Goal: Task Accomplishment & Management: Use online tool/utility

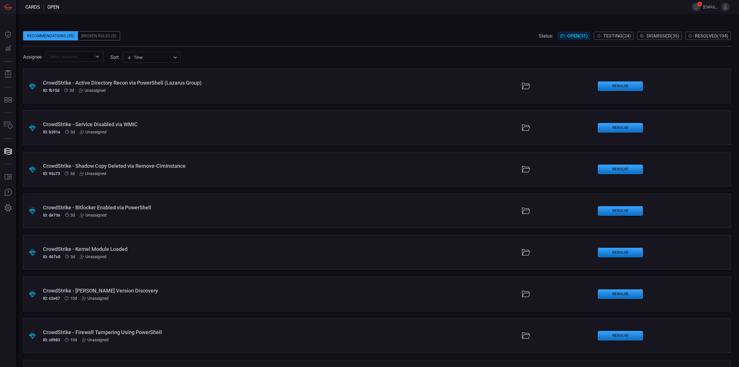
click at [388, 28] on span at bounding box center [377, 27] width 708 height 9
click at [332, 23] on span at bounding box center [377, 27] width 708 height 9
click at [359, 27] on span at bounding box center [377, 27] width 708 height 9
click at [335, 11] on span at bounding box center [372, 7] width 626 height 14
click at [338, 29] on span at bounding box center [377, 27] width 708 height 9
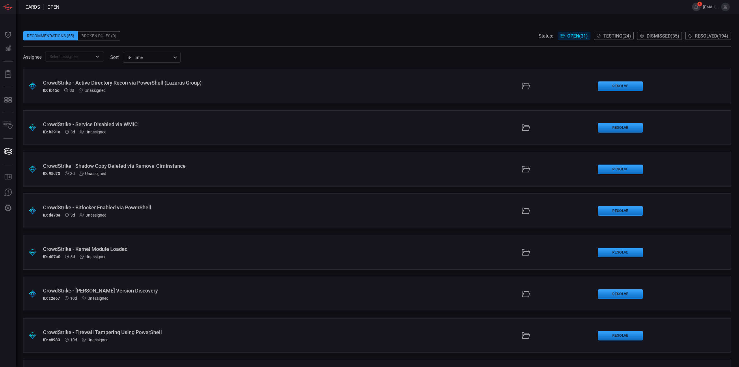
click at [400, 39] on div "Recommendations (55) Broken Rules (0) Status: Open ( 31 ) Testing ( 24 ) Dismis…" at bounding box center [377, 35] width 708 height 9
click at [710, 39] on button "Resolved ( 194 )" at bounding box center [708, 36] width 46 height 8
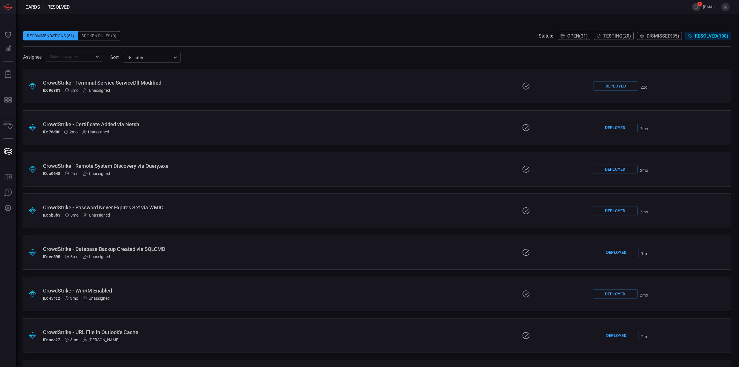
click at [204, 86] on div "CrowdStrike - Terminal Service ServiceDll Modified ID: 96381 2mo Unassigned" at bounding box center [181, 86] width 276 height 13
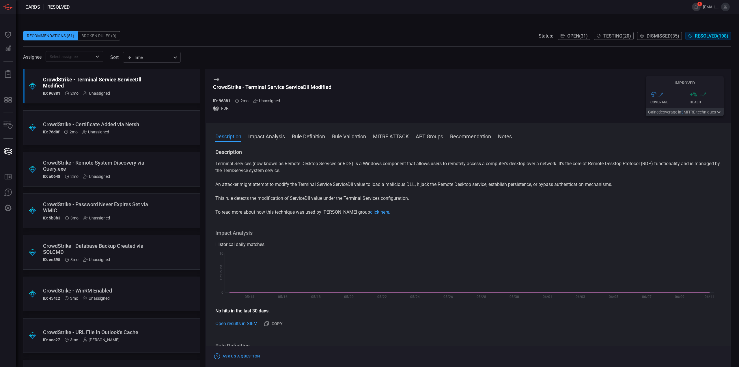
click at [576, 38] on span "Open ( 31 )" at bounding box center [577, 35] width 20 height 5
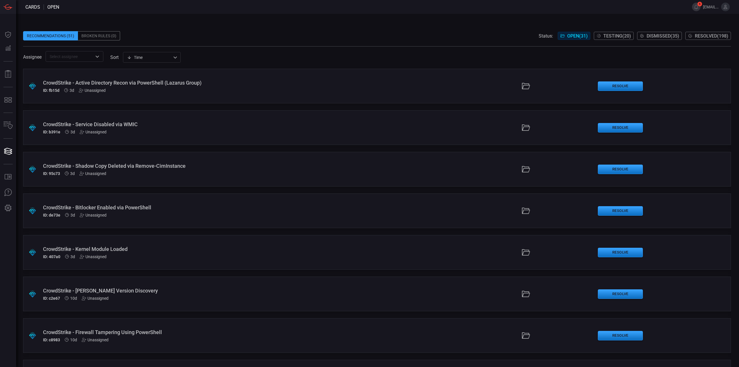
click at [317, 13] on span at bounding box center [372, 7] width 626 height 14
click at [391, 17] on div "Recommendations (51) Broken Rules (0) Status: Open ( 31 ) Testing ( 20 ) Dismis…" at bounding box center [377, 190] width 723 height 353
click at [320, 6] on span at bounding box center [372, 7] width 626 height 14
click at [330, 29] on span at bounding box center [377, 27] width 708 height 9
click at [320, 32] on div "Recommendations (51) Broken Rules (0) Status: Open ( 31 ) Testing ( 20 ) Dismis…" at bounding box center [377, 35] width 708 height 9
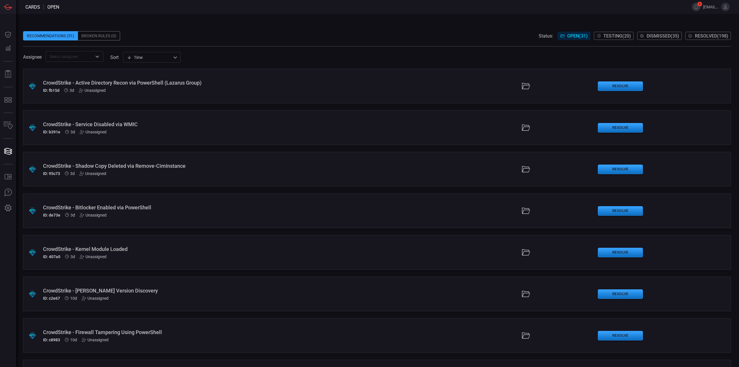
click at [302, 14] on div "Recommendations (51) Broken Rules (0) Status: Open ( 31 ) Testing ( 20 ) Dismis…" at bounding box center [377, 190] width 723 height 353
click at [331, 30] on span at bounding box center [377, 27] width 708 height 9
click at [605, 37] on span "Testing ( 24 )" at bounding box center [617, 35] width 28 height 5
click at [382, 24] on span at bounding box center [377, 27] width 708 height 9
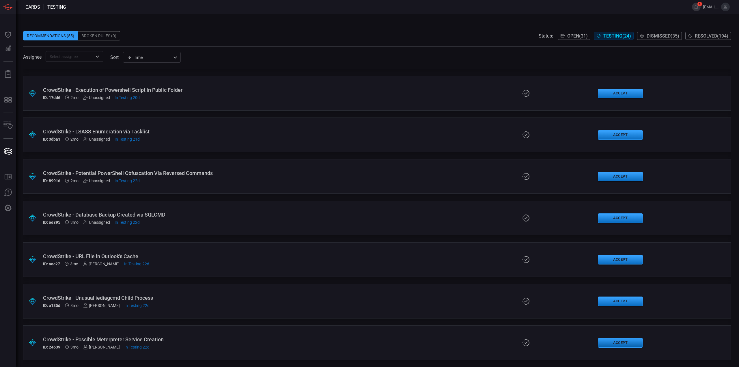
click at [609, 341] on button "Accept" at bounding box center [620, 343] width 45 height 10
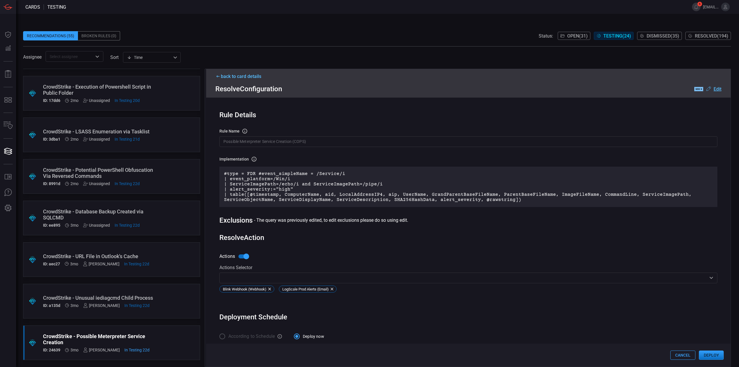
scroll to position [6, 0]
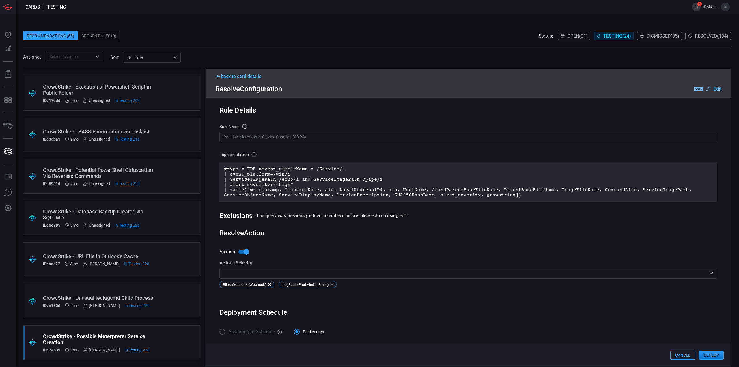
click at [714, 358] on button "Deploy" at bounding box center [711, 354] width 25 height 9
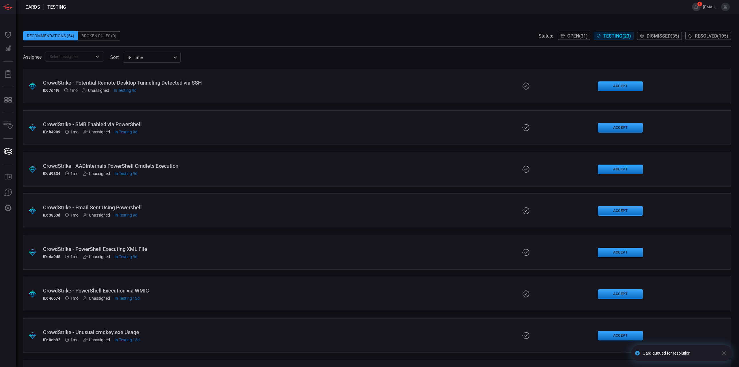
click at [320, 21] on div "Recommendations (54) Broken Rules (0) Status: Open ( 31 ) Testing ( 23 ) Dismis…" at bounding box center [377, 190] width 723 height 353
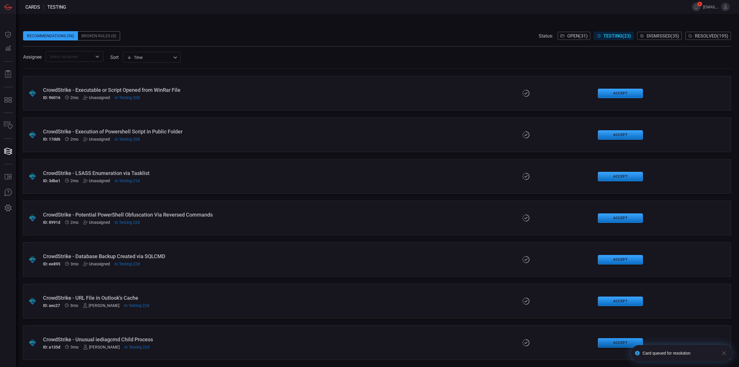
click at [604, 341] on button "Accept" at bounding box center [620, 343] width 45 height 10
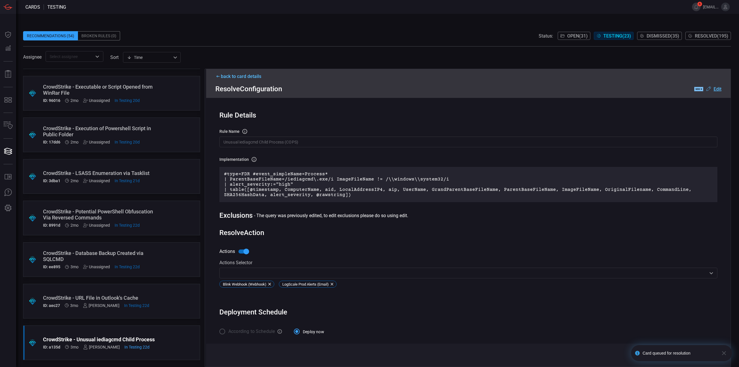
click at [722, 351] on icon "button" at bounding box center [723, 352] width 7 height 7
click at [711, 354] on button "Deploy" at bounding box center [711, 354] width 25 height 9
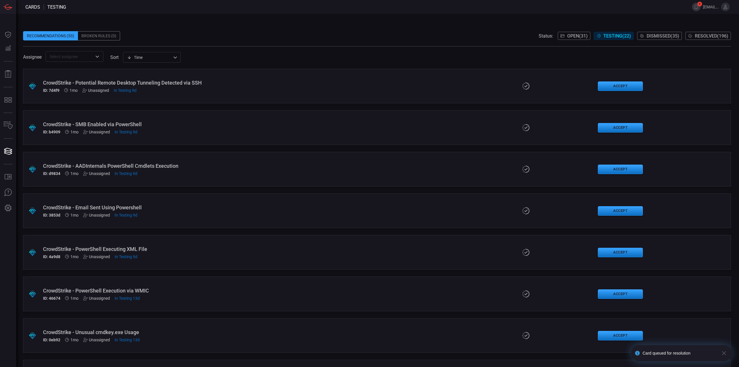
click at [337, 25] on span at bounding box center [377, 27] width 708 height 9
click at [350, 26] on span at bounding box center [377, 27] width 708 height 9
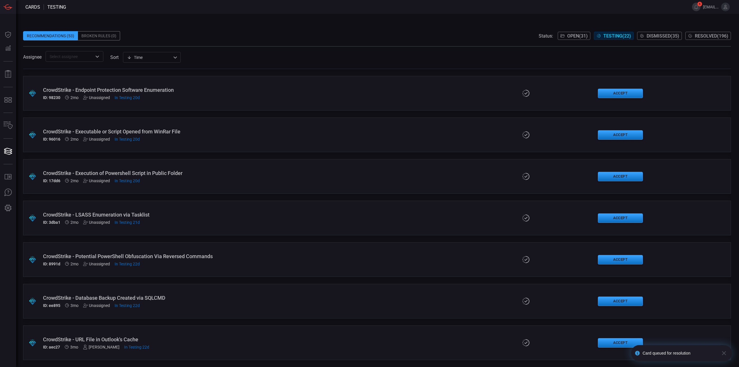
click at [230, 340] on div "CrowdStrike - URL File in Outlook's Cache" at bounding box center [181, 339] width 276 height 6
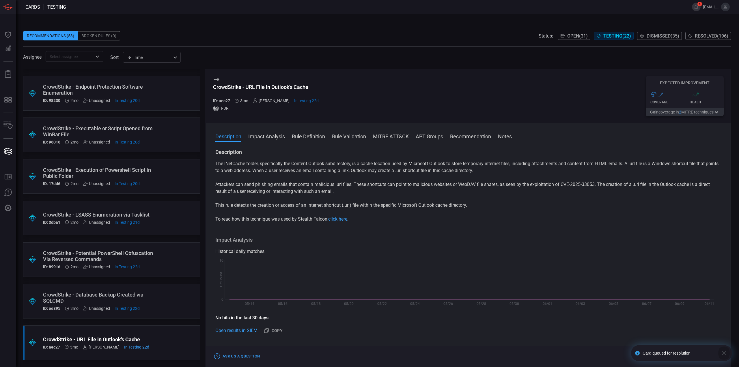
click at [723, 353] on icon "button" at bounding box center [723, 352] width 7 height 7
click at [714, 353] on button "Accept" at bounding box center [711, 356] width 25 height 7
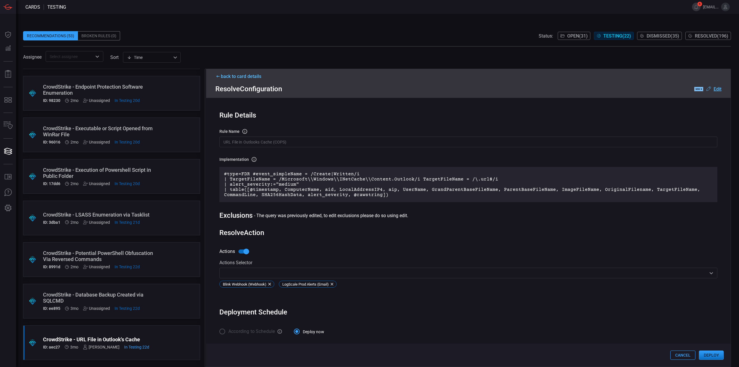
click at [377, 23] on span at bounding box center [377, 27] width 708 height 9
click at [370, 29] on span at bounding box center [377, 27] width 708 height 9
click at [716, 358] on button "Deploy" at bounding box center [711, 354] width 25 height 9
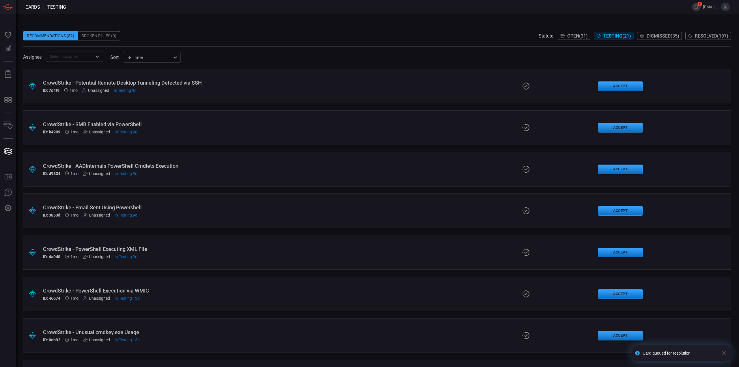
click at [234, 22] on div "Recommendations (52) Broken Rules (0) Status: Open ( 31 ) Testing ( 21 ) Dismis…" at bounding box center [377, 190] width 723 height 353
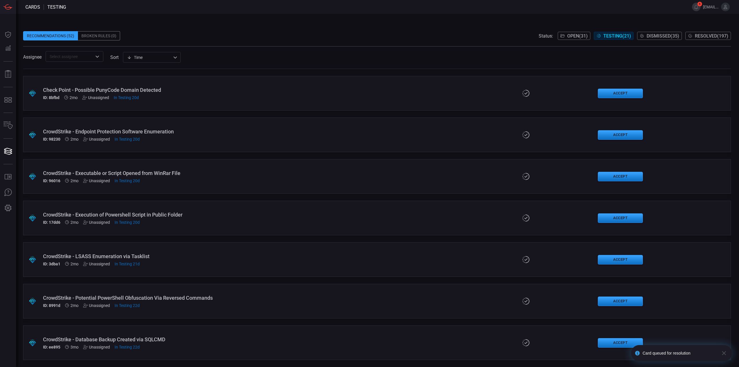
click at [227, 342] on div "CrowdStrike - Database Backup Created via SQLCMD" at bounding box center [181, 339] width 276 height 6
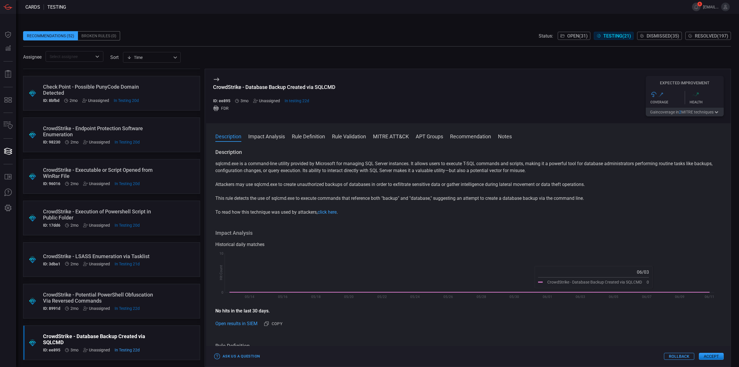
click at [710, 358] on button "Accept" at bounding box center [711, 356] width 25 height 7
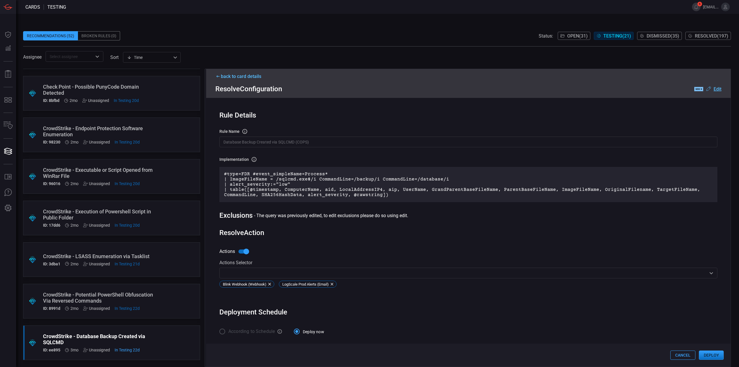
scroll to position [1, 0]
click at [711, 355] on button "Deploy" at bounding box center [711, 354] width 25 height 9
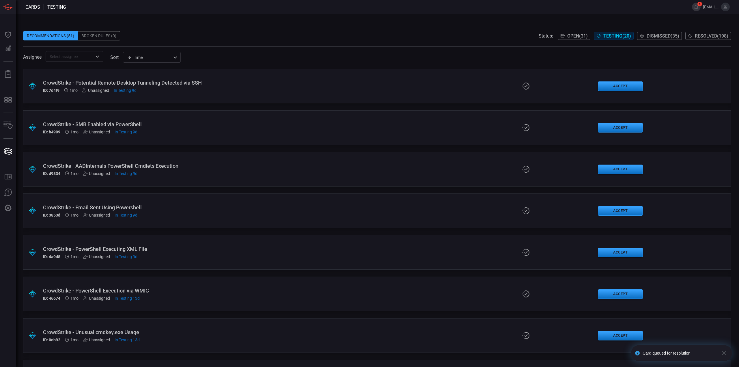
click at [333, 24] on span at bounding box center [377, 27] width 708 height 9
click at [274, 27] on span at bounding box center [377, 27] width 708 height 9
click at [332, 35] on div "Recommendations (51) Broken Rules (0) Status: Open ( 31 ) Testing ( 20 ) Dismis…" at bounding box center [377, 35] width 708 height 9
click at [369, 45] on span at bounding box center [377, 43] width 708 height 6
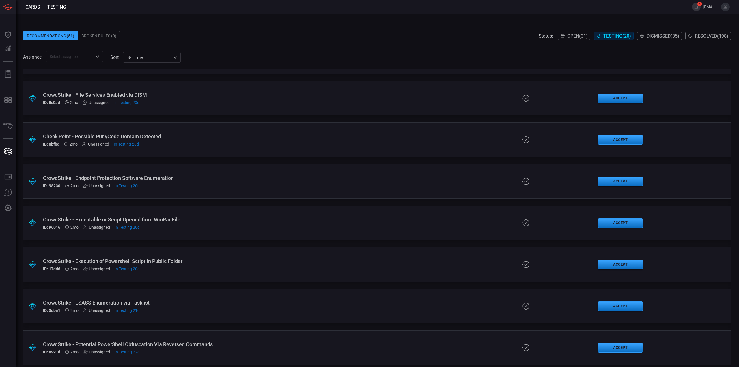
scroll to position [533, 0]
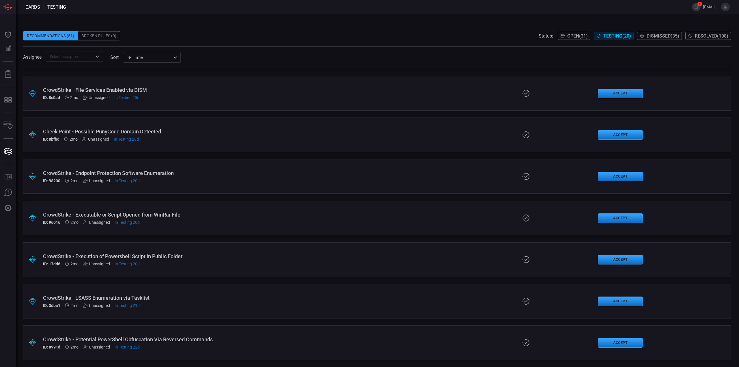
click at [370, 8] on span at bounding box center [375, 7] width 619 height 14
click at [441, 33] on div "Recommendations (51) Broken Rules (0) Status: Open ( 31 ) Testing ( 20 ) Dismis…" at bounding box center [377, 35] width 708 height 9
click at [617, 341] on button "Accept" at bounding box center [620, 343] width 45 height 10
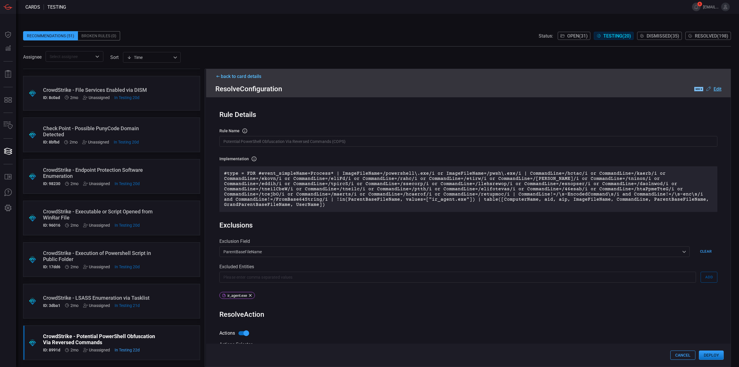
click at [709, 355] on button "Deploy" at bounding box center [711, 354] width 25 height 9
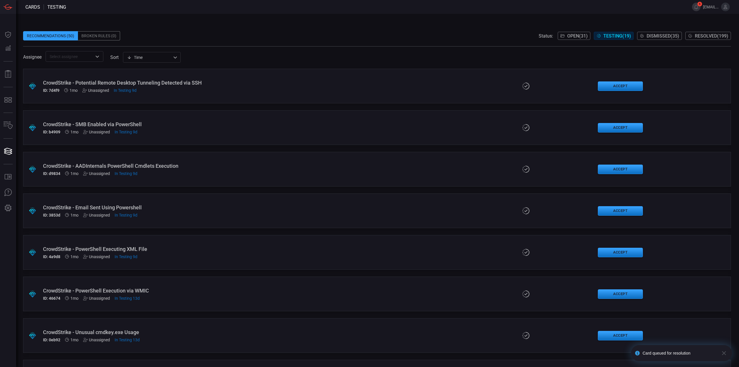
click at [340, 12] on span at bounding box center [375, 7] width 619 height 14
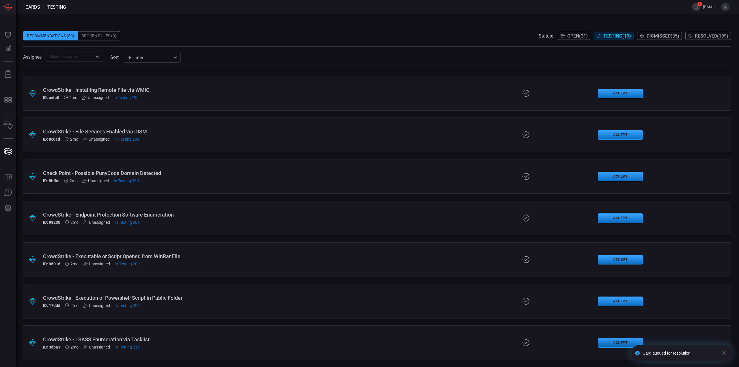
click at [606, 343] on button "Accept" at bounding box center [620, 343] width 45 height 10
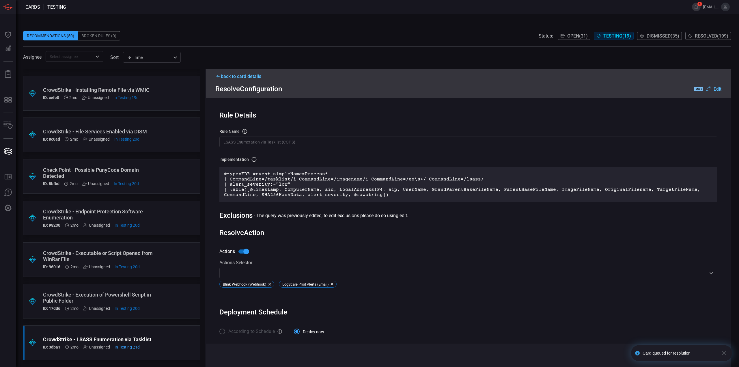
click at [724, 353] on icon "button" at bounding box center [724, 353] width 4 height 4
click at [720, 355] on button "Deploy" at bounding box center [711, 354] width 25 height 9
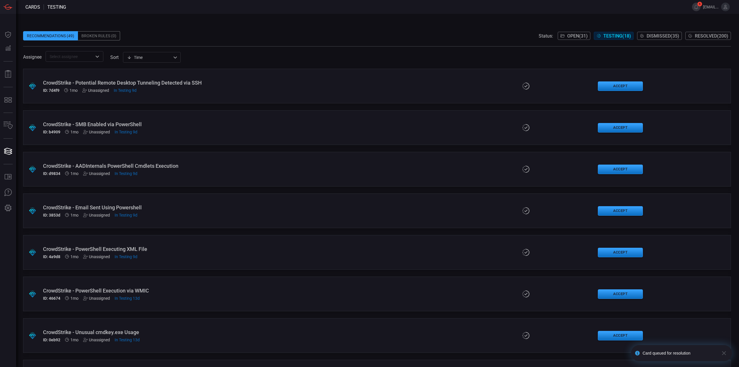
click at [392, 4] on span at bounding box center [375, 7] width 619 height 14
click at [424, 13] on span at bounding box center [375, 7] width 619 height 14
click at [340, 29] on span at bounding box center [377, 27] width 708 height 9
click at [349, 27] on span at bounding box center [377, 27] width 708 height 9
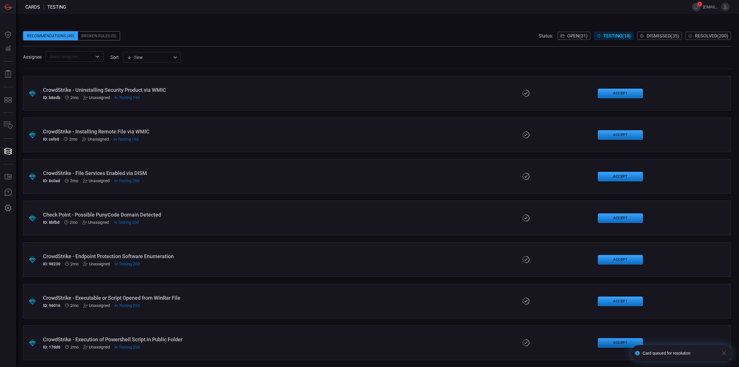
click at [615, 344] on button "Accept" at bounding box center [620, 343] width 45 height 10
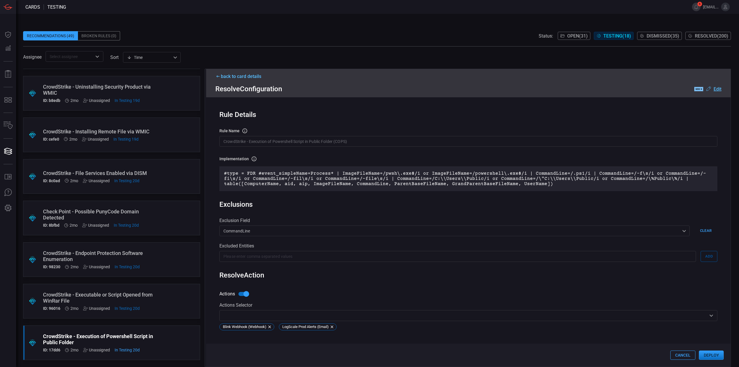
click at [718, 357] on button "Deploy" at bounding box center [711, 354] width 25 height 9
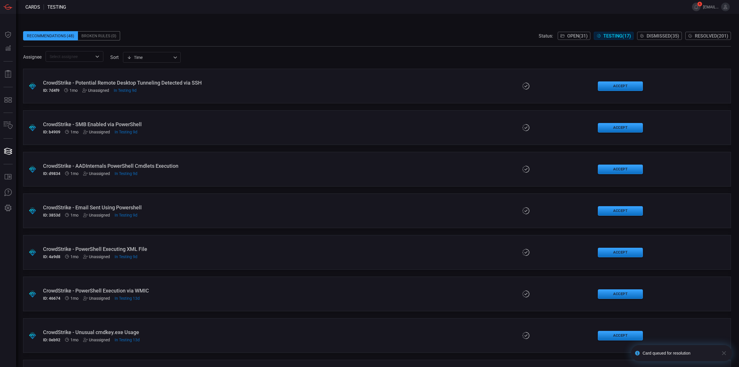
click at [283, 41] on span at bounding box center [377, 43] width 708 height 6
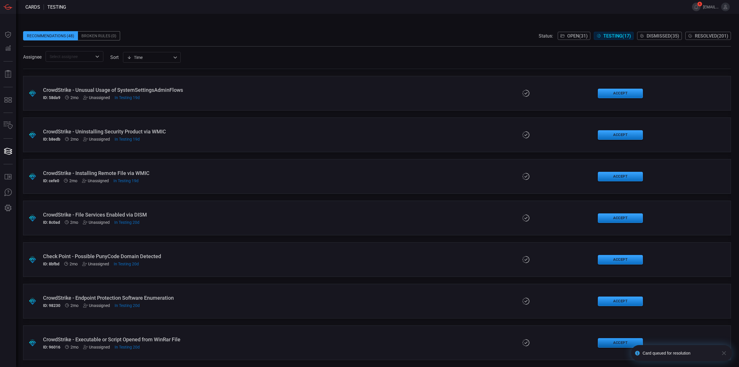
click at [617, 339] on button "Accept" at bounding box center [620, 343] width 45 height 10
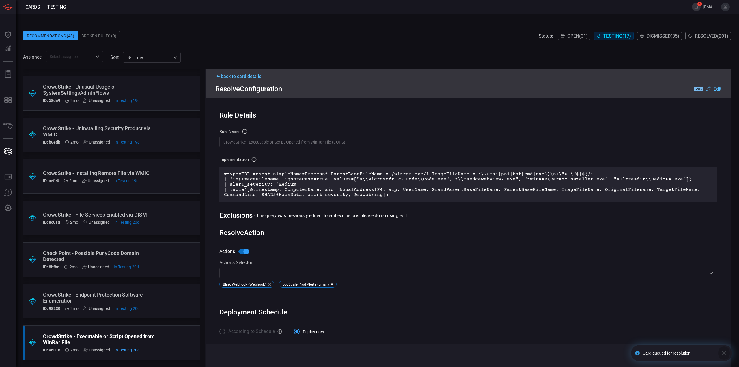
click at [726, 353] on icon "button" at bounding box center [723, 352] width 7 height 7
click at [714, 355] on button "Deploy" at bounding box center [711, 354] width 25 height 9
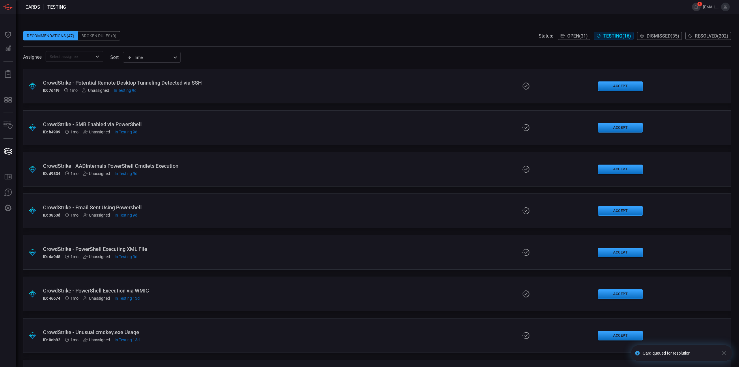
click at [327, 25] on span at bounding box center [377, 27] width 708 height 9
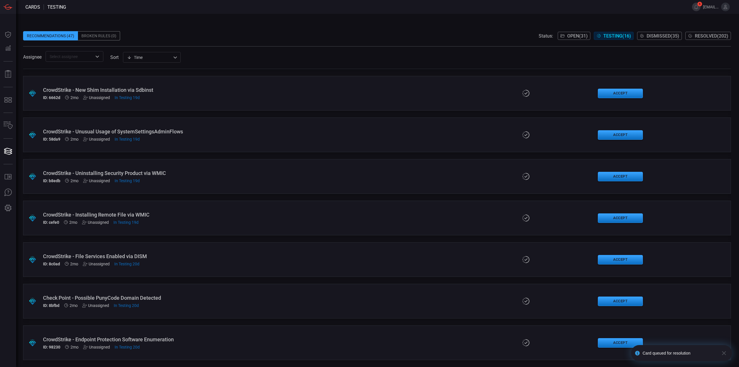
click at [722, 351] on icon "button" at bounding box center [723, 352] width 7 height 7
click at [624, 343] on button "Accept" at bounding box center [620, 343] width 45 height 10
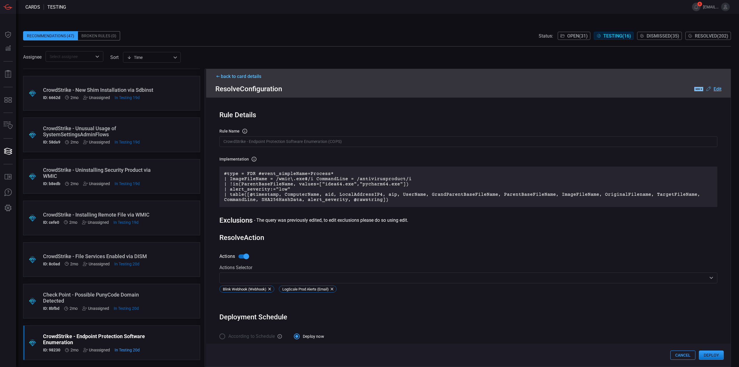
click at [716, 354] on button "Deploy" at bounding box center [711, 354] width 25 height 9
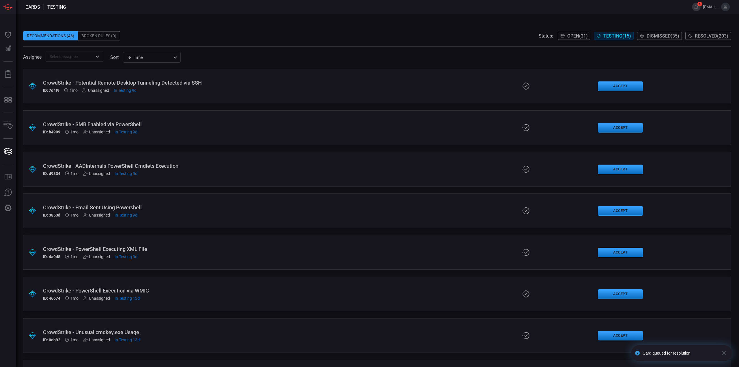
click at [287, 36] on div "Recommendations (46) Broken Rules (0) Status: Open ( 31 ) Testing ( 15 ) Dismis…" at bounding box center [377, 35] width 708 height 9
drag, startPoint x: 319, startPoint y: 29, endPoint x: 320, endPoint y: 26, distance: 3.1
click at [320, 28] on span at bounding box center [377, 27] width 708 height 9
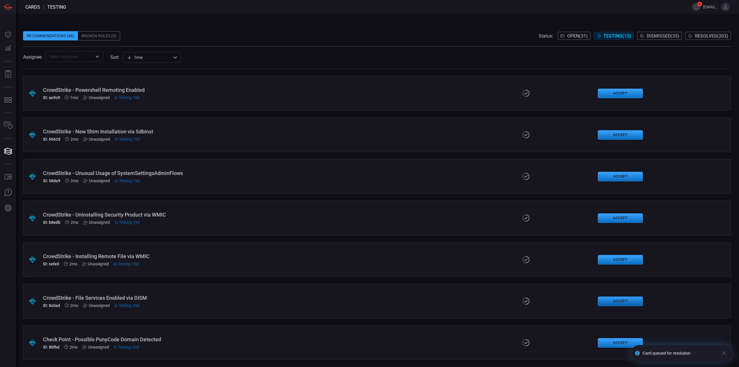
click at [605, 301] on button "Accept" at bounding box center [620, 301] width 45 height 10
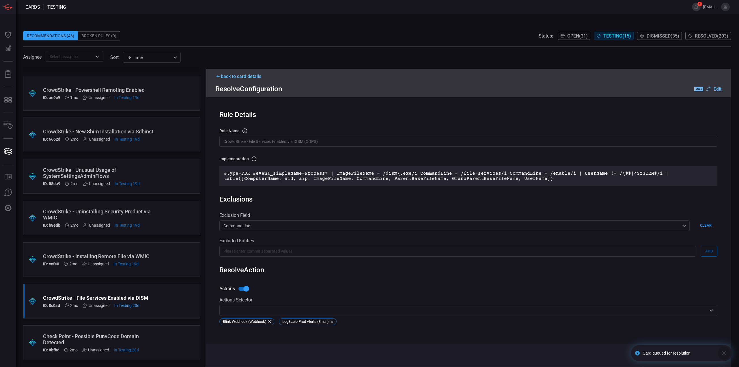
click at [725, 351] on icon "button" at bounding box center [723, 352] width 7 height 7
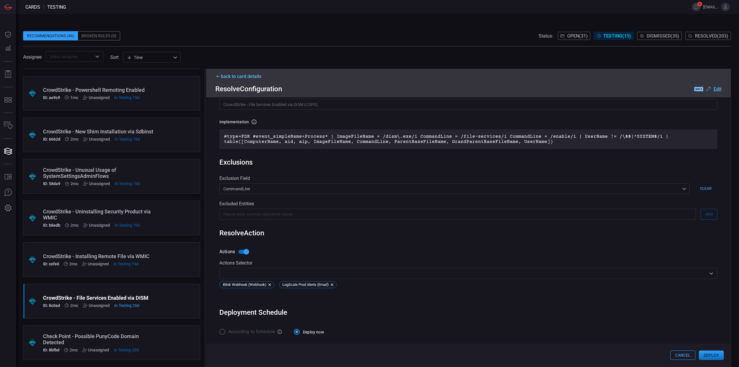
scroll to position [38, 0]
click at [711, 357] on button "Deploy" at bounding box center [711, 354] width 25 height 9
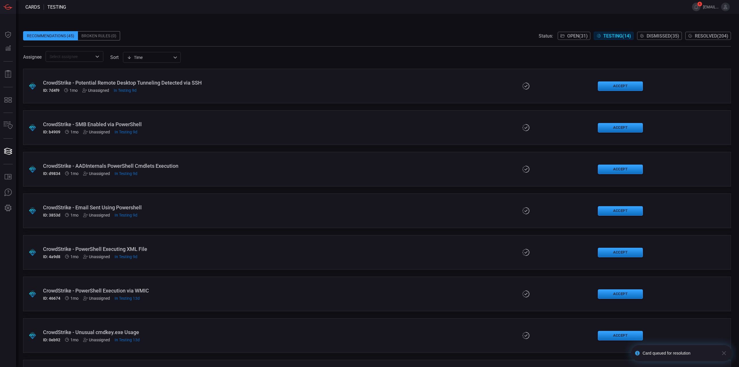
click at [295, 37] on div "Recommendations (45) Broken Rules (0) Status: Open ( 31 ) Testing ( 14 ) Dismis…" at bounding box center [377, 35] width 708 height 9
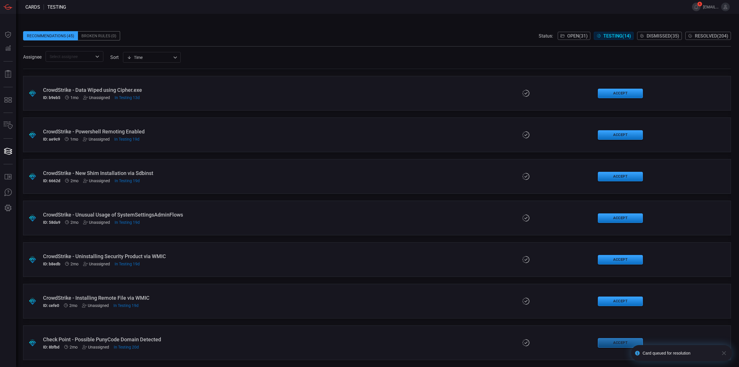
click at [600, 343] on button "Accept" at bounding box center [620, 343] width 45 height 10
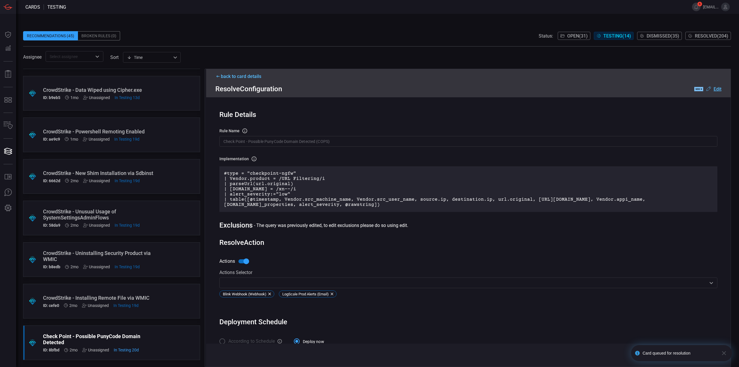
click at [724, 353] on icon "button" at bounding box center [724, 353] width 4 height 4
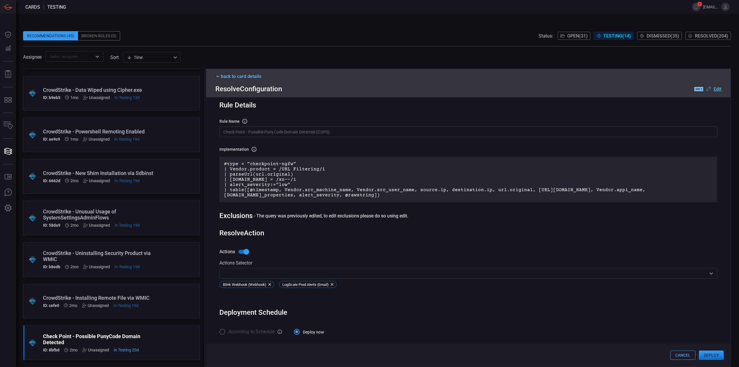
click at [711, 353] on button "Deploy" at bounding box center [711, 354] width 25 height 9
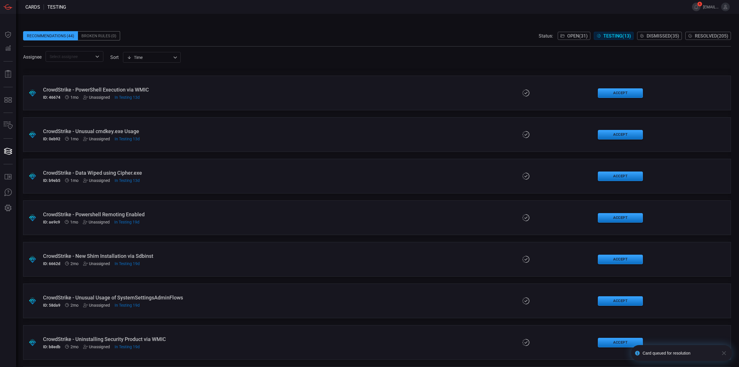
scroll to position [242, 0]
click at [317, 17] on div "Recommendations (44) Broken Rules (0) Status: Open ( 31 ) Testing ( 13 ) Dismis…" at bounding box center [377, 190] width 723 height 353
click at [621, 344] on button "Accept" at bounding box center [620, 343] width 45 height 10
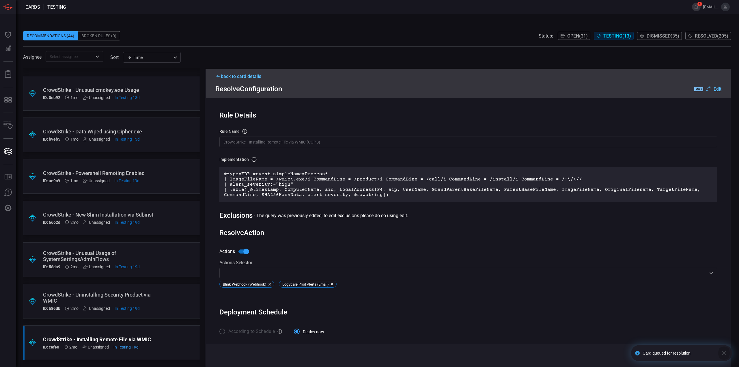
click at [722, 350] on icon "button" at bounding box center [723, 352] width 7 height 7
click at [712, 356] on button "Deploy" at bounding box center [711, 354] width 25 height 9
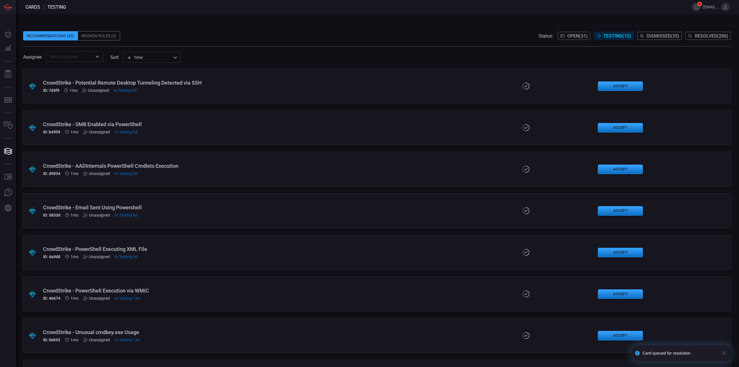
click at [314, 18] on div "Recommendations (43) Broken Rules (0) Status: Open ( 31 ) Testing ( 12 ) Dismis…" at bounding box center [377, 190] width 723 height 353
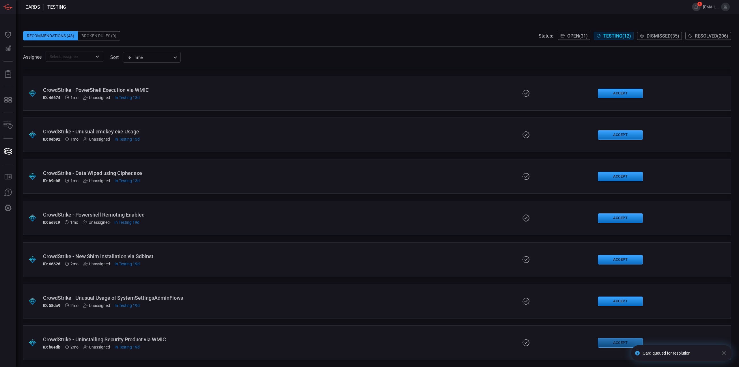
click at [608, 341] on button "Accept" at bounding box center [620, 343] width 45 height 10
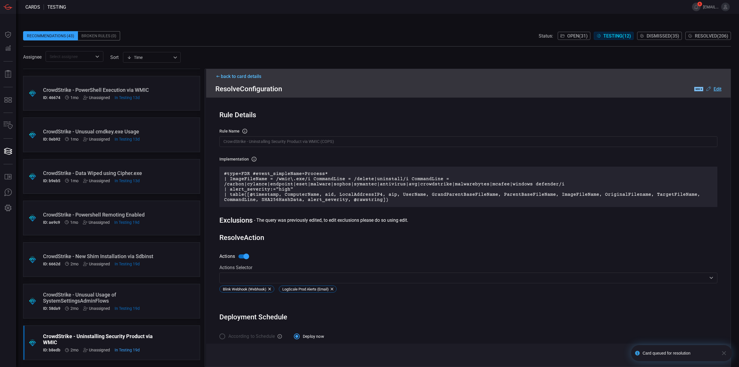
click at [723, 353] on icon "button" at bounding box center [724, 353] width 4 height 4
click at [714, 357] on button "Deploy" at bounding box center [711, 354] width 25 height 9
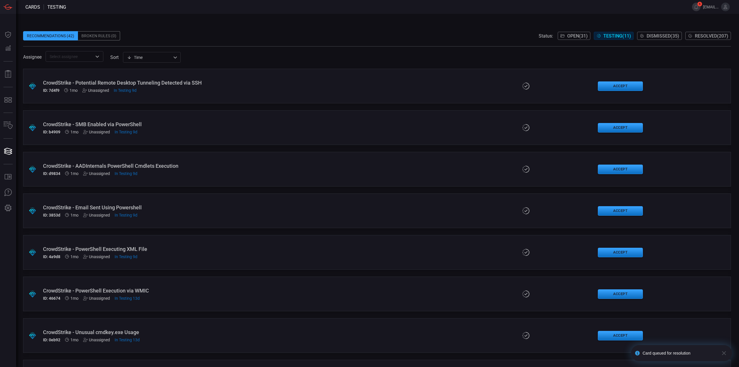
click at [308, 27] on span at bounding box center [377, 27] width 708 height 9
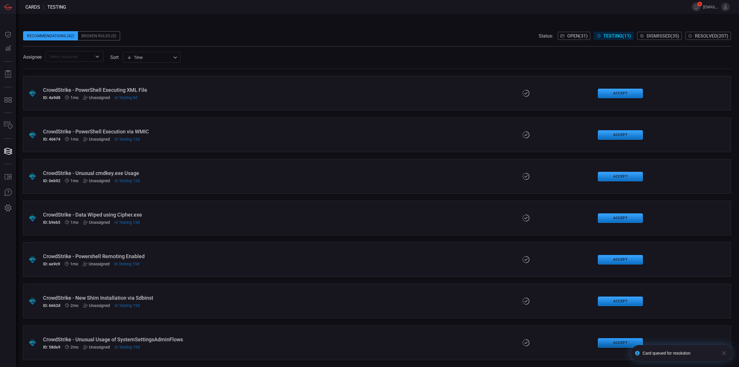
click at [613, 345] on button "Accept" at bounding box center [620, 343] width 45 height 10
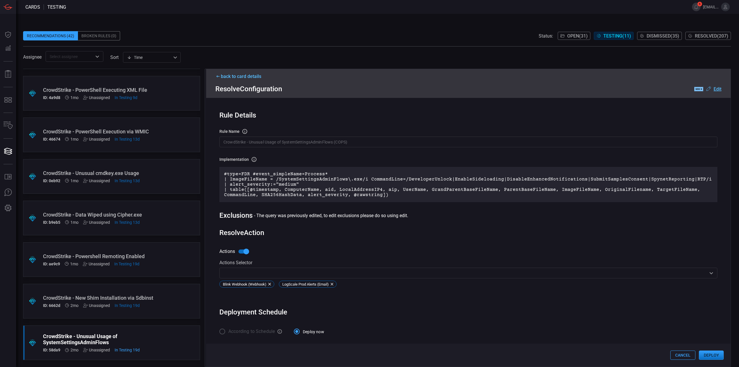
click at [713, 353] on button "Deploy" at bounding box center [711, 354] width 25 height 9
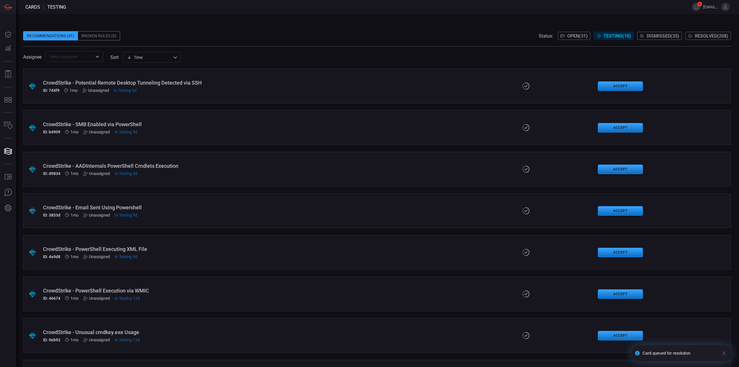
click at [312, 31] on span at bounding box center [377, 27] width 708 height 9
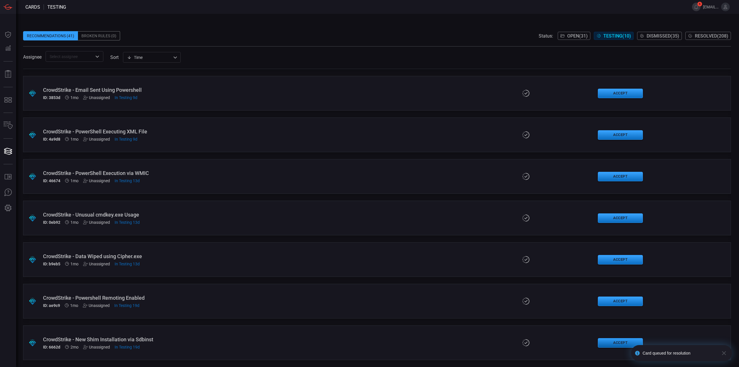
click at [612, 338] on button "Accept" at bounding box center [620, 343] width 45 height 10
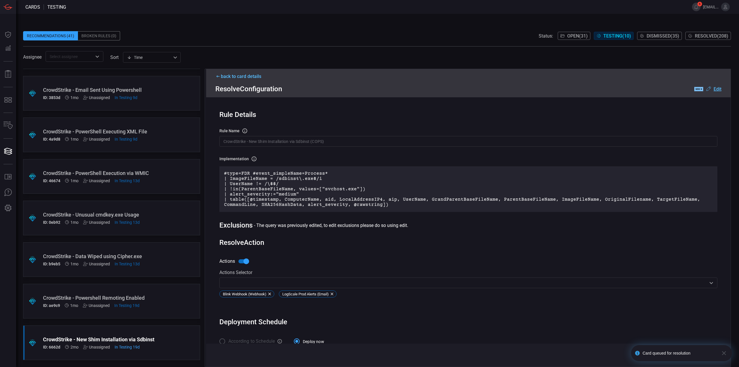
click at [725, 350] on icon "button" at bounding box center [723, 352] width 7 height 7
click at [717, 355] on button "Deploy" at bounding box center [711, 354] width 25 height 9
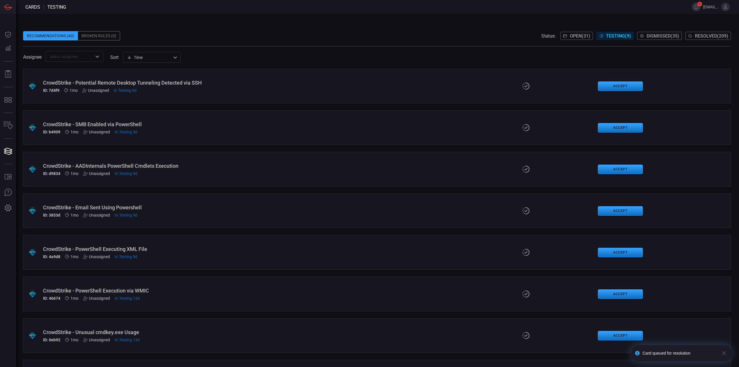
click at [304, 35] on div "Recommendations (40) Broken Rules (0) Status: Open ( 31 ) Testing ( 9 ) Dismiss…" at bounding box center [377, 35] width 708 height 9
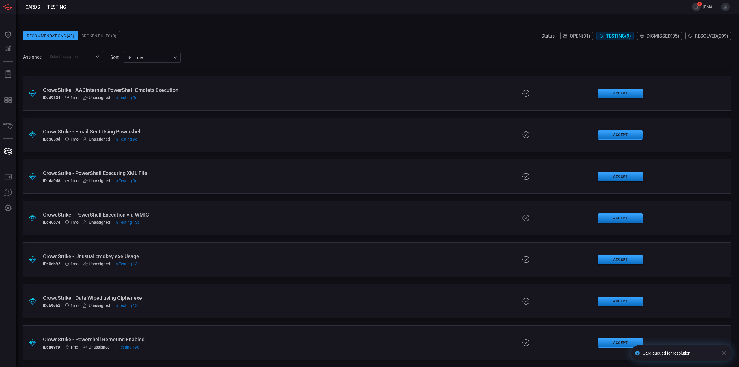
click at [225, 336] on div ".suggested_cards_icon{fill:url(#suggested_cards_icon);} CrowdStrike - Powershel…" at bounding box center [377, 342] width 708 height 35
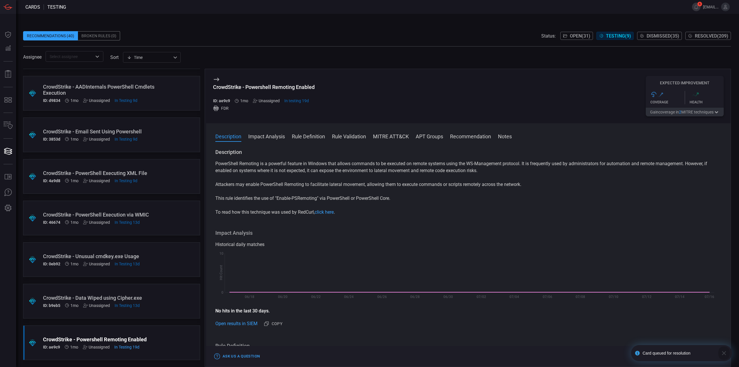
click at [720, 351] on button "button" at bounding box center [724, 353] width 12 height 16
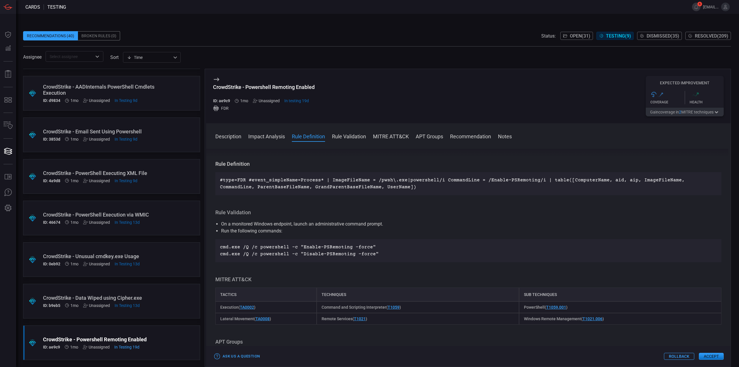
scroll to position [231, 0]
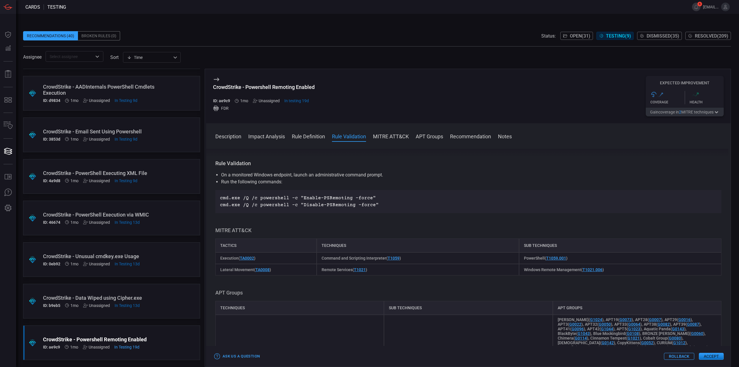
click at [714, 356] on button "Accept" at bounding box center [711, 356] width 25 height 7
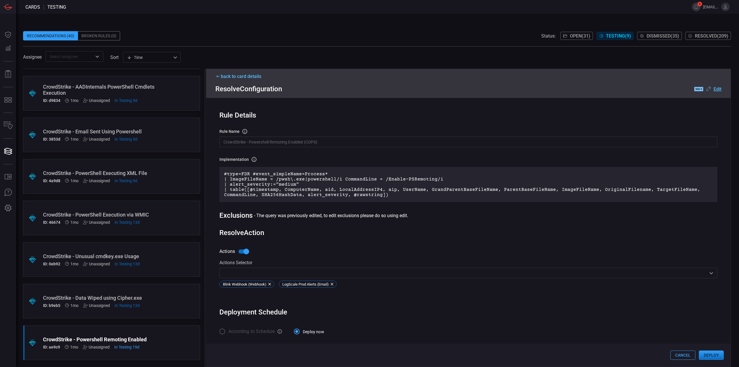
click at [712, 355] on button "Deploy" at bounding box center [711, 354] width 25 height 9
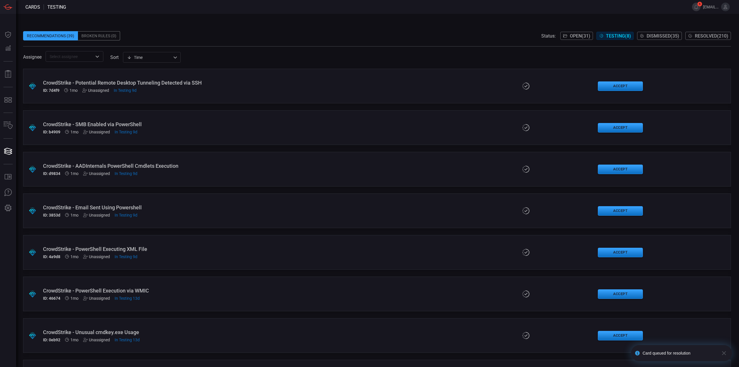
click at [283, 26] on span at bounding box center [377, 27] width 708 height 9
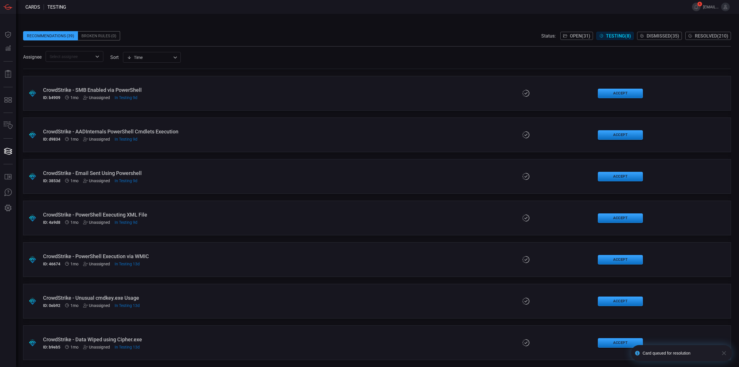
click at [278, 339] on div "CrowdStrike - Data Wiped using Cipher.exe" at bounding box center [181, 339] width 276 height 6
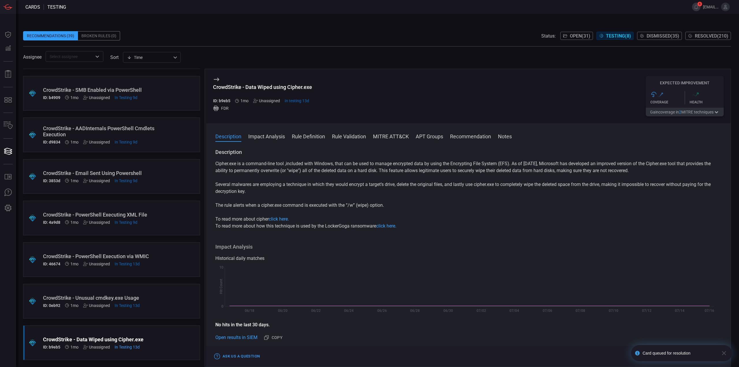
click at [721, 351] on icon "button" at bounding box center [723, 352] width 7 height 7
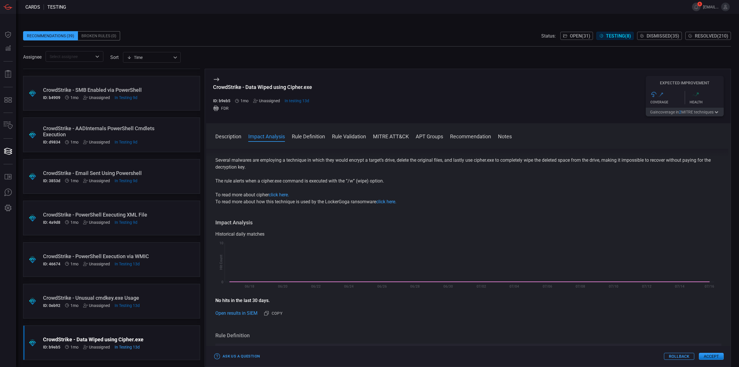
scroll to position [58, 0]
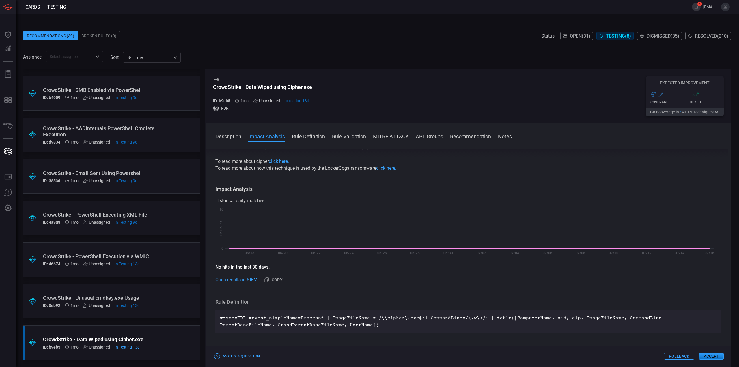
click at [708, 357] on button "Accept" at bounding box center [711, 356] width 25 height 7
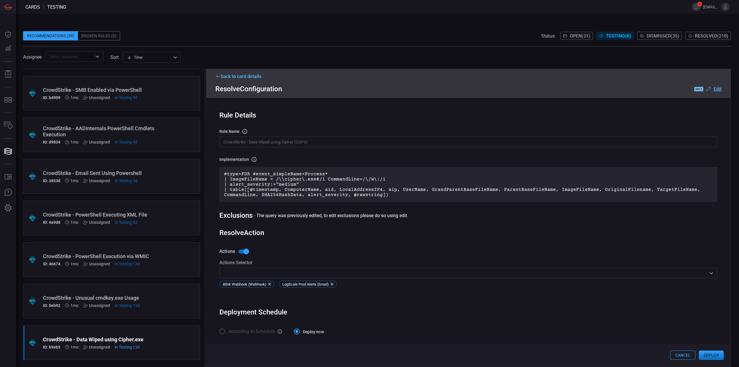
click at [710, 356] on button "Deploy" at bounding box center [711, 354] width 25 height 9
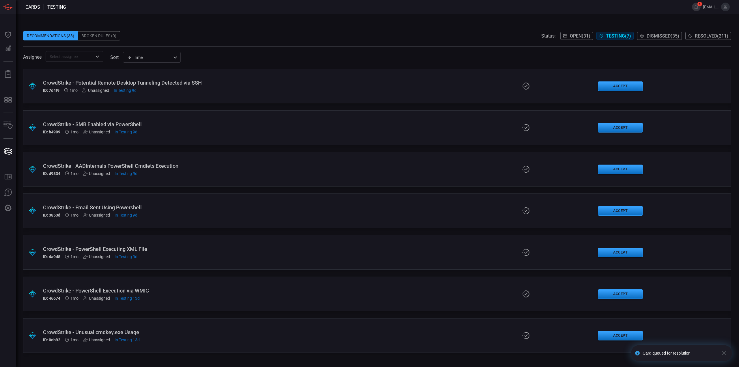
click at [314, 21] on div "Recommendations (38) Broken Rules (0) Status: Open ( 31 ) Testing ( 7 ) Dismiss…" at bounding box center [377, 190] width 723 height 353
click at [306, 30] on span at bounding box center [377, 27] width 708 height 9
click at [631, 336] on button "Accept" at bounding box center [620, 336] width 45 height 10
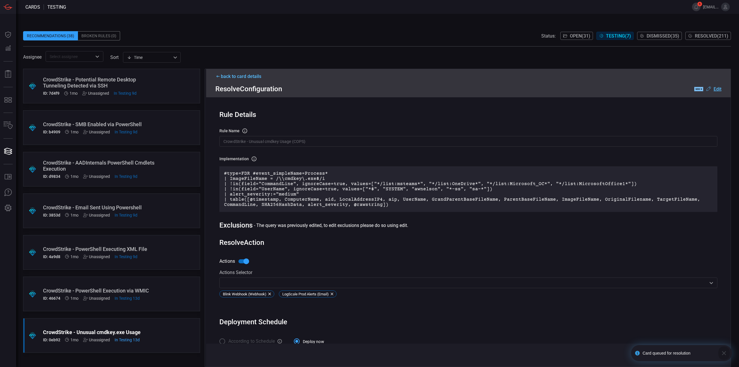
click at [723, 352] on icon "button" at bounding box center [724, 353] width 4 height 4
click at [712, 353] on button "Deploy" at bounding box center [711, 354] width 25 height 9
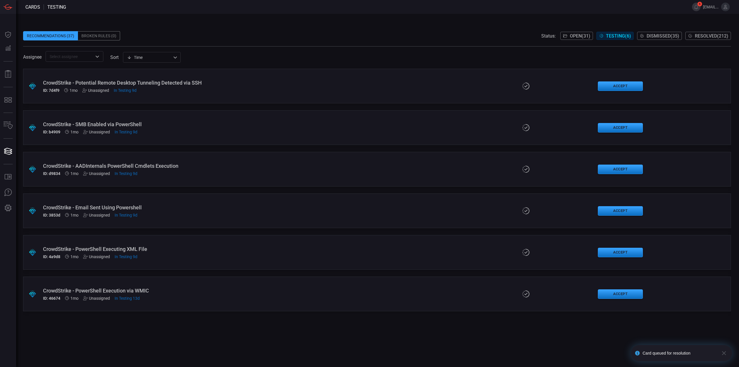
click at [286, 31] on span at bounding box center [377, 27] width 708 height 9
click at [235, 293] on div "CrowdStrike - PowerShell Execution via WMIC" at bounding box center [181, 290] width 276 height 6
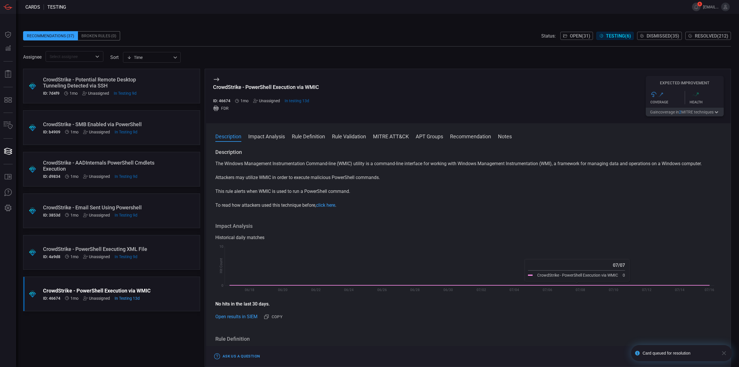
click at [725, 354] on icon "button" at bounding box center [724, 353] width 4 height 4
click at [711, 357] on button "Accept" at bounding box center [711, 356] width 25 height 7
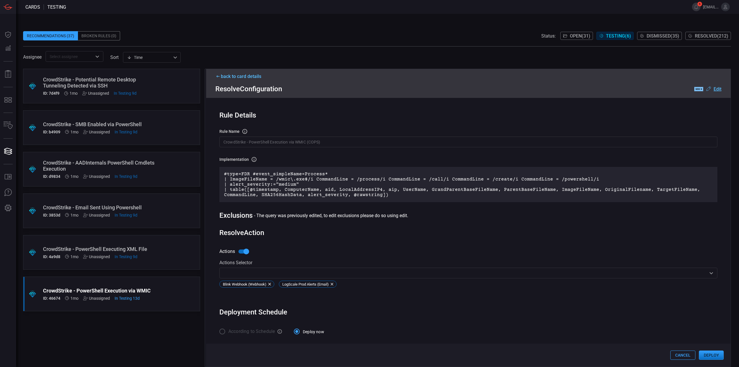
click at [706, 353] on button "Deploy" at bounding box center [711, 354] width 25 height 9
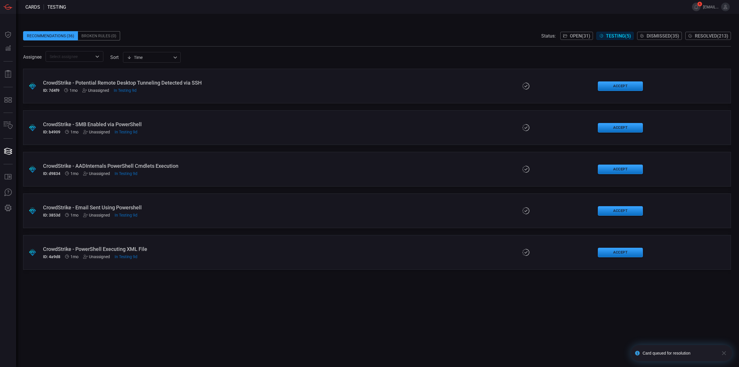
click at [266, 27] on span at bounding box center [377, 27] width 708 height 9
click at [244, 246] on div "CrowdStrike - PowerShell Executing XML File" at bounding box center [181, 249] width 276 height 6
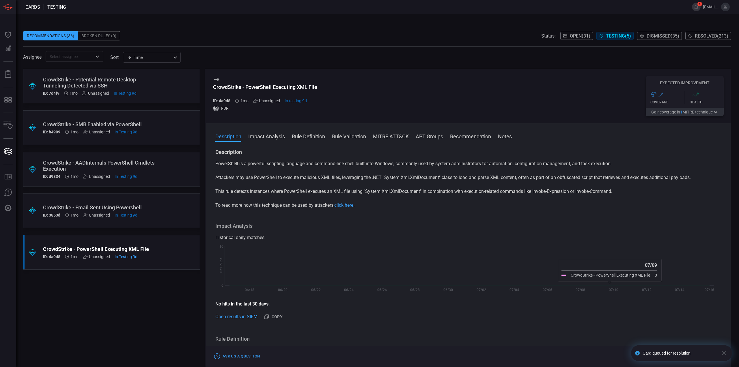
click at [722, 355] on icon "button" at bounding box center [723, 352] width 7 height 7
click at [708, 354] on button "Accept" at bounding box center [711, 356] width 25 height 7
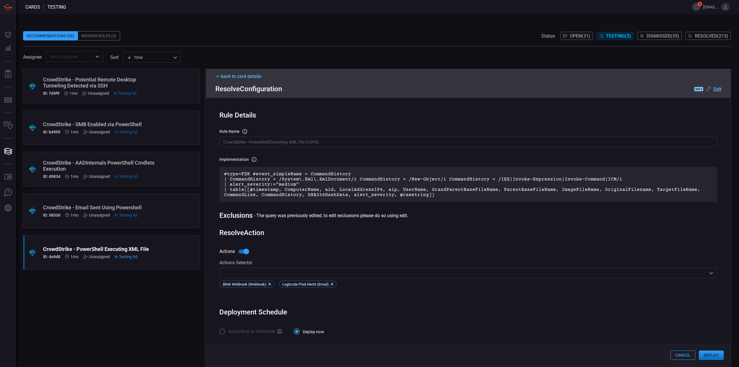
scroll to position [1, 0]
click at [715, 355] on button "Deploy" at bounding box center [711, 354] width 25 height 9
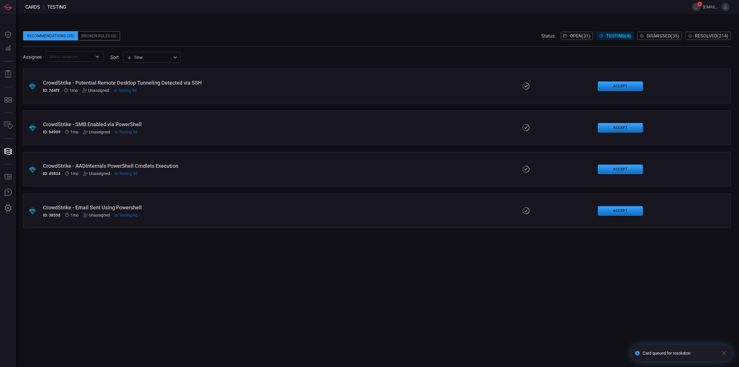
click at [315, 22] on div "Recommendations (35) Broken Rules (0) Status: Open ( 31 ) Testing ( 4 ) Dismiss…" at bounding box center [377, 190] width 723 height 353
click at [236, 208] on div "CrowdStrike - Email Sent Using Powershell" at bounding box center [181, 207] width 276 height 6
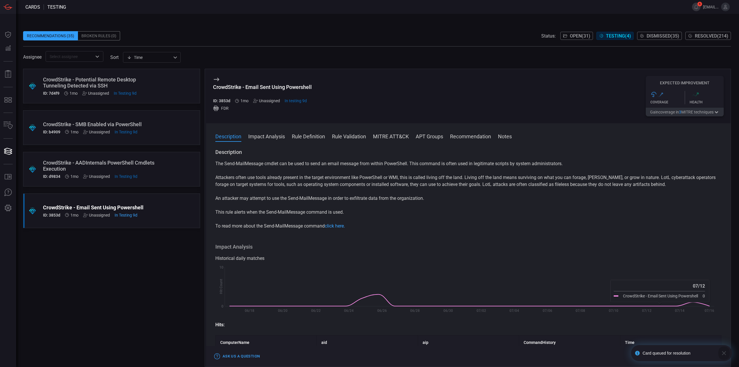
click at [722, 352] on icon "button" at bounding box center [723, 352] width 7 height 7
click at [704, 355] on button "Accept" at bounding box center [711, 356] width 25 height 7
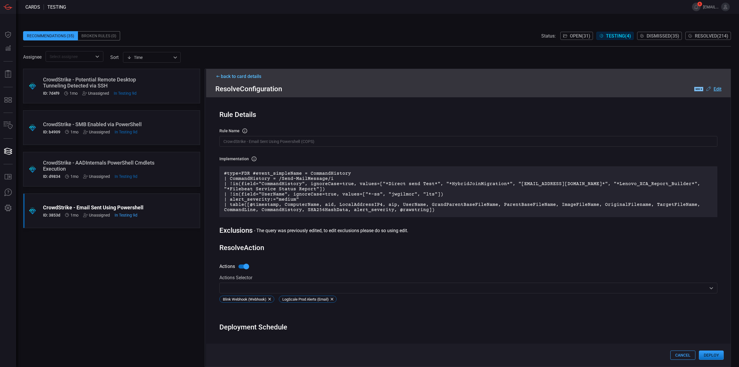
click at [702, 354] on button "Deploy" at bounding box center [711, 354] width 25 height 9
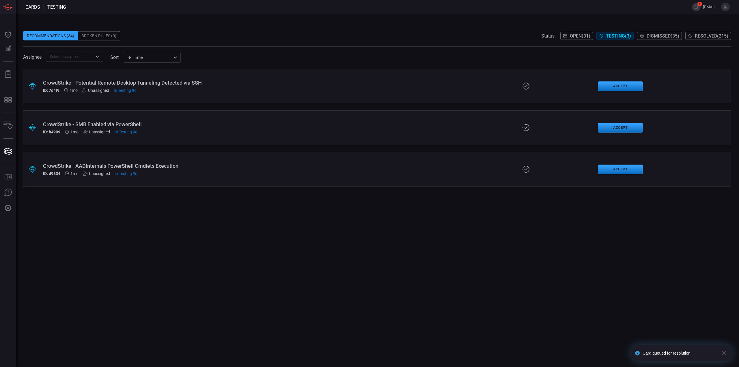
click at [237, 34] on div "Recommendations (34) Broken Rules (0) Status: Open ( 31 ) Testing ( 3 ) Dismiss…" at bounding box center [377, 35] width 708 height 9
click at [629, 172] on button "Accept" at bounding box center [620, 169] width 45 height 10
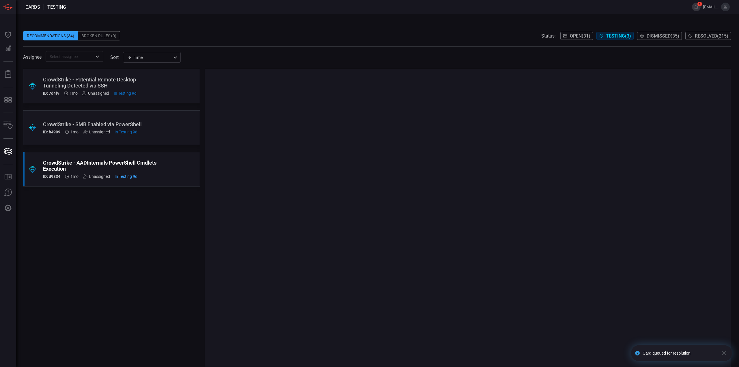
click at [629, 172] on div at bounding box center [468, 218] width 526 height 298
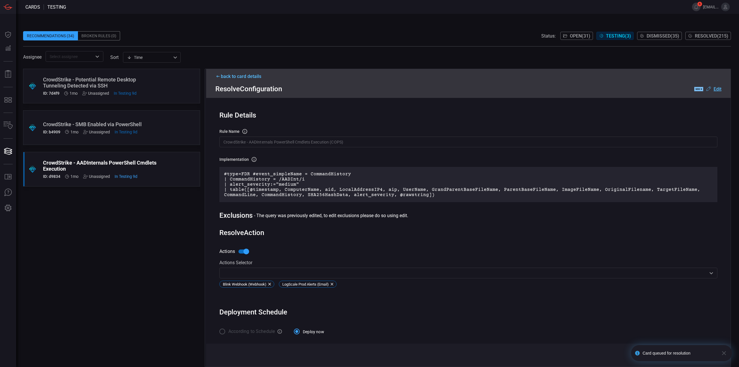
scroll to position [1, 0]
click at [720, 351] on button "button" at bounding box center [724, 353] width 12 height 16
click at [716, 353] on button "Deploy" at bounding box center [711, 354] width 25 height 9
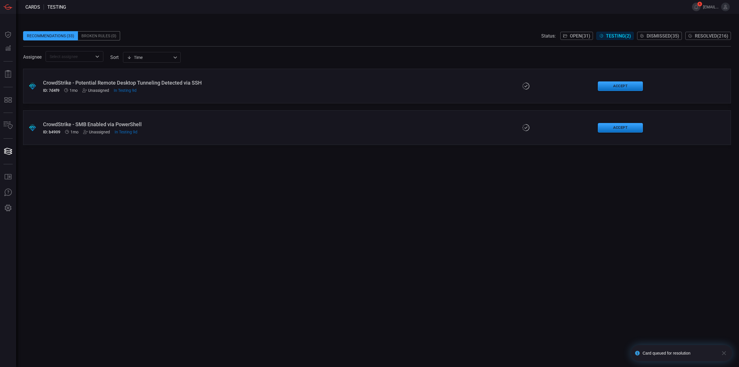
click at [165, 206] on div ".suggested_cards_icon{fill:url(#suggested_cards_icon);} CrowdStrike - Potential…" at bounding box center [377, 218] width 708 height 298
click at [248, 130] on div "ID: b4909 1mo Unassigned In Testing 9d" at bounding box center [181, 132] width 276 height 5
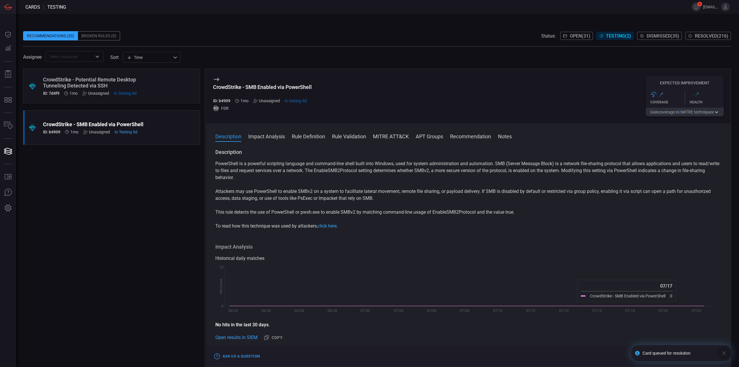
click at [725, 353] on icon "button" at bounding box center [723, 352] width 7 height 7
click at [719, 355] on div "Cards testing 6 mcoelho3@jcp.com Dashboard Dashboard Detections Detections Repo…" at bounding box center [369, 183] width 739 height 367
click at [710, 358] on button "Accept" at bounding box center [711, 356] width 25 height 7
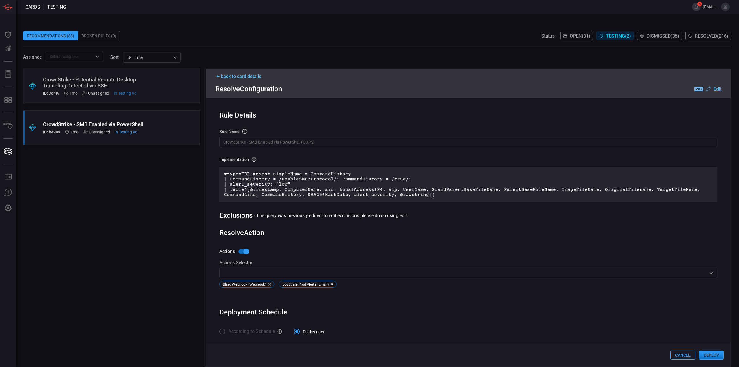
click at [712, 353] on button "Deploy" at bounding box center [711, 354] width 25 height 9
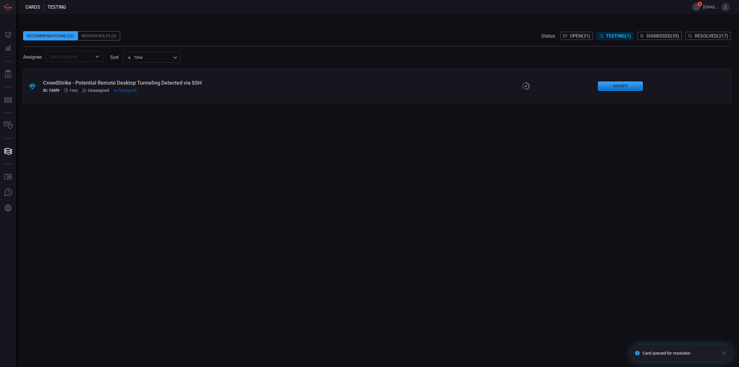
click at [308, 27] on span at bounding box center [377, 27] width 708 height 9
click at [200, 87] on div "CrowdStrike - Potential Remote Desktop Tunneling Detected via SSH ID: 7d4f9 1mo…" at bounding box center [181, 86] width 276 height 13
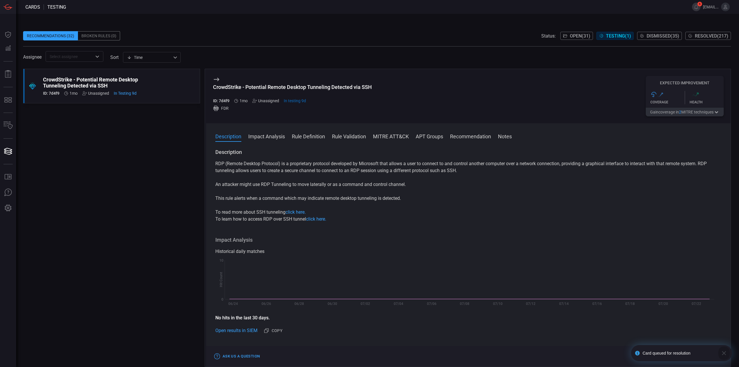
click at [723, 357] on button "button" at bounding box center [724, 353] width 12 height 16
click at [709, 357] on button "Accept" at bounding box center [711, 356] width 25 height 7
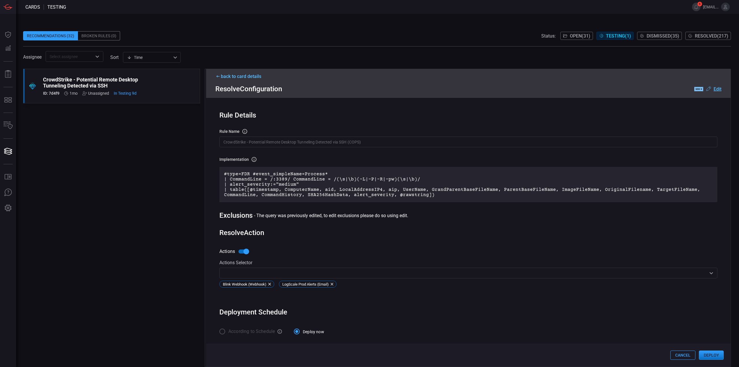
click at [714, 356] on button "Deploy" at bounding box center [711, 354] width 25 height 9
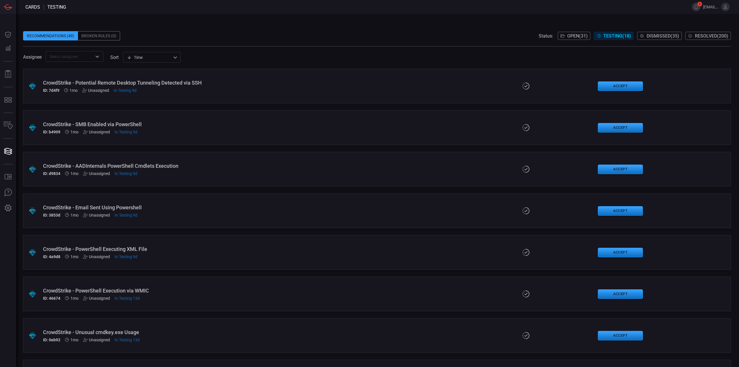
click at [703, 38] on span "Resolved ( 200 )" at bounding box center [711, 35] width 33 height 5
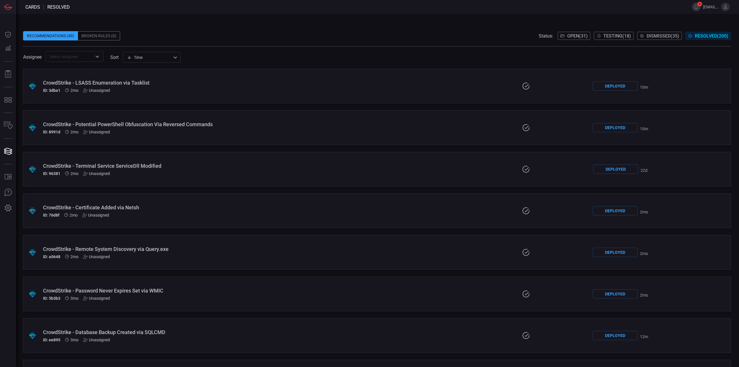
click at [361, 31] on div "Recommendations (49) Broken Rules (0) Status: Open ( 31 ) Testing ( 18 ) Dismis…" at bounding box center [377, 35] width 708 height 9
